Goal: Register for event/course

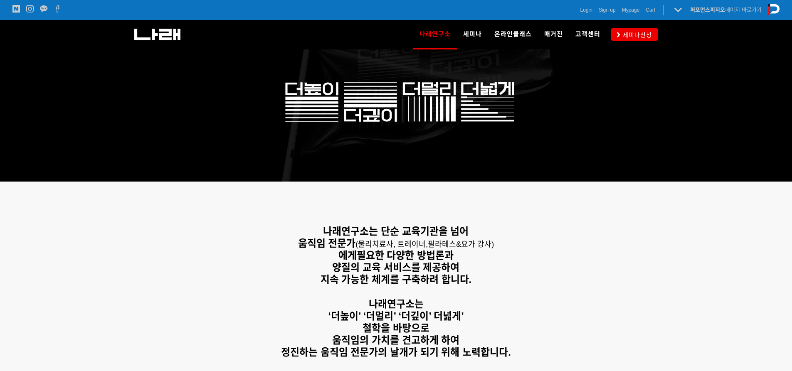
scroll to position [125, 0]
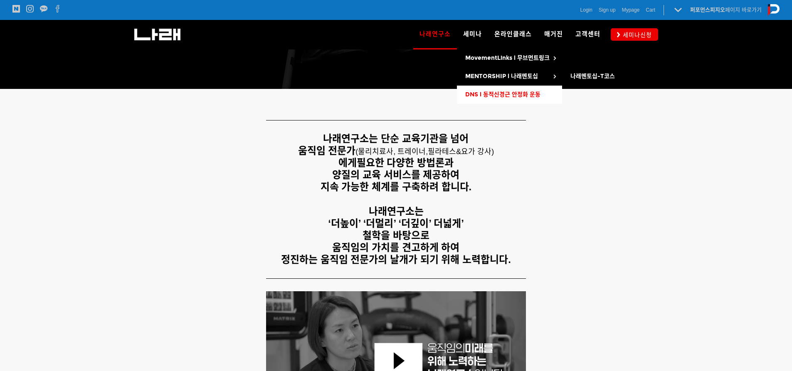
click at [503, 92] on span "DNS l 동적신경근 안정화 운동" at bounding box center [502, 94] width 75 height 7
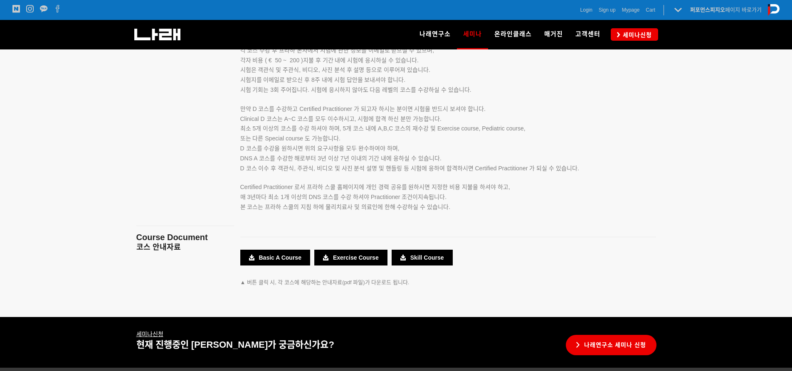
scroll to position [1509, 0]
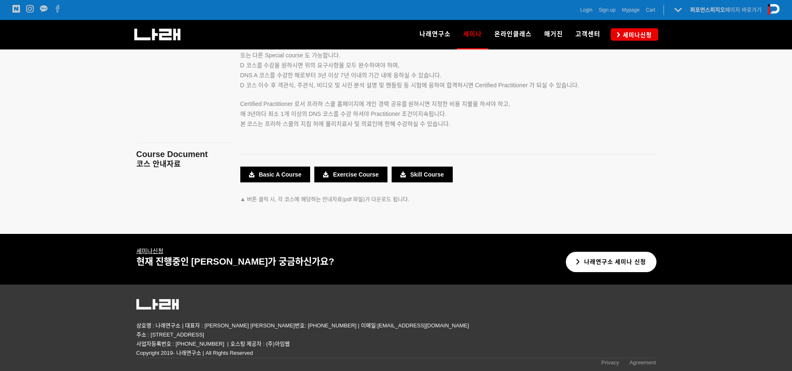
click at [619, 269] on link "나래연구소 세미나 신청" at bounding box center [611, 262] width 91 height 20
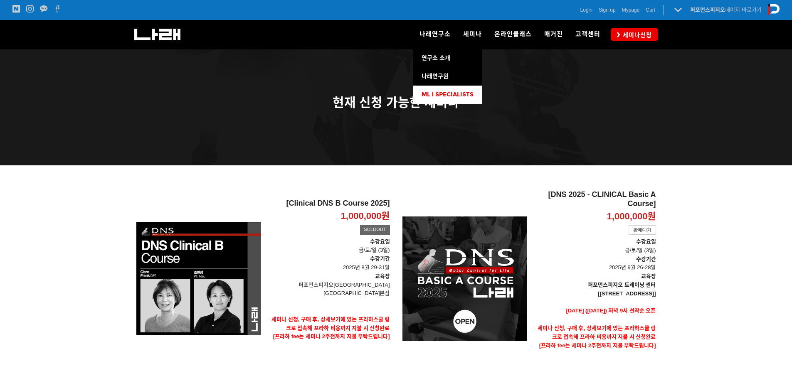
click at [448, 94] on span "ML l SPECIALISTS" at bounding box center [448, 94] width 52 height 7
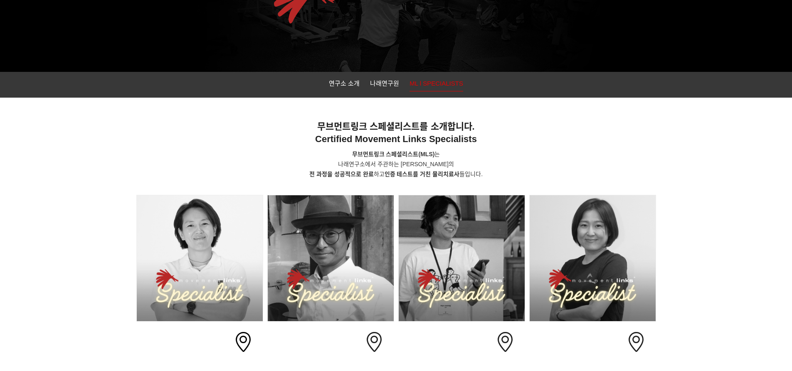
scroll to position [249, 0]
